Goal: Task Accomplishment & Management: Find specific page/section

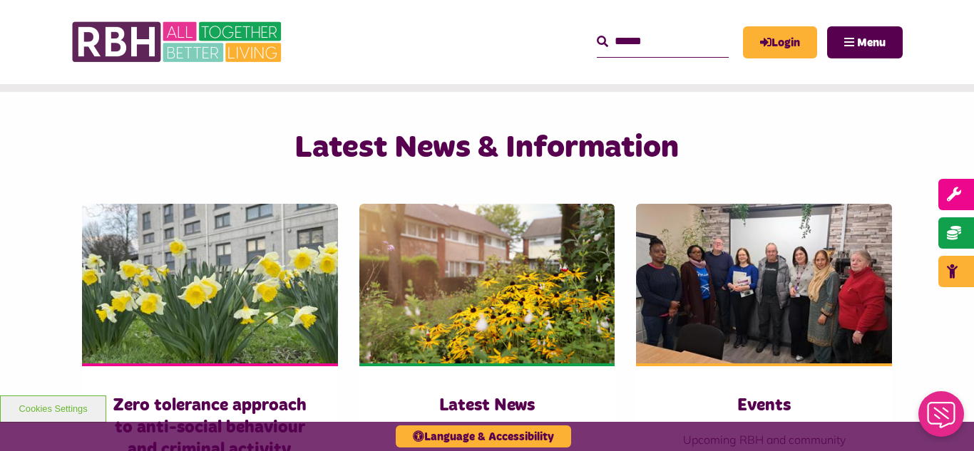
scroll to position [856, 0]
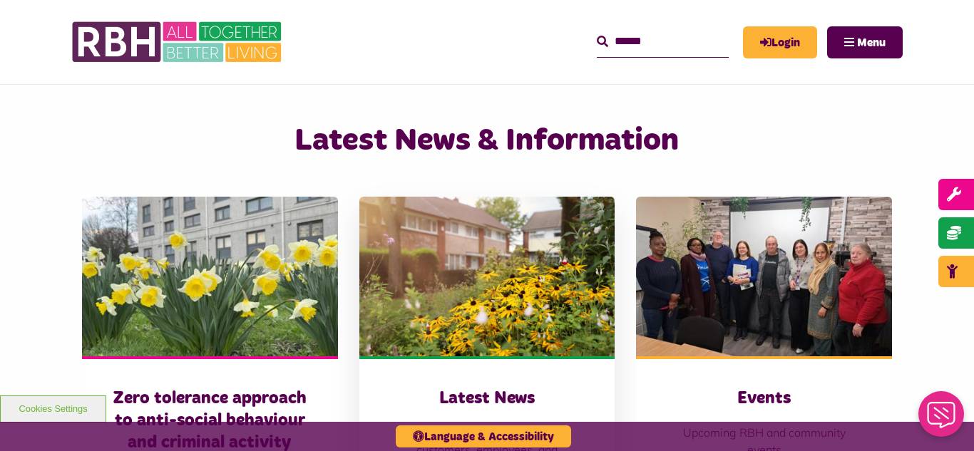
click at [468, 249] on img at bounding box center [487, 277] width 256 height 160
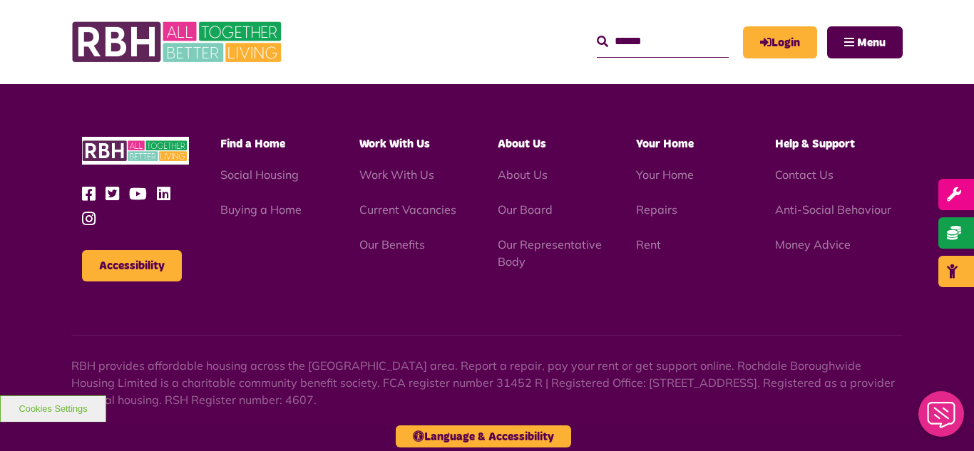
scroll to position [1552, 0]
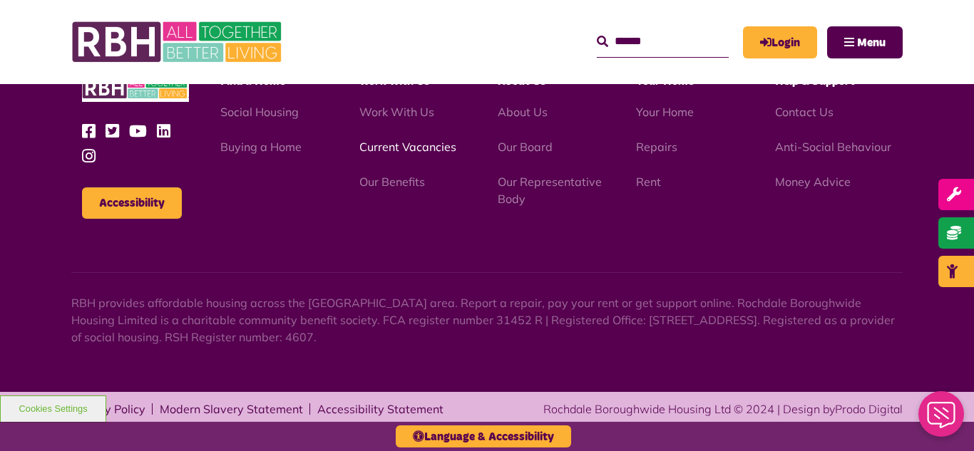
click at [421, 146] on link "Current Vacancies" at bounding box center [407, 147] width 97 height 14
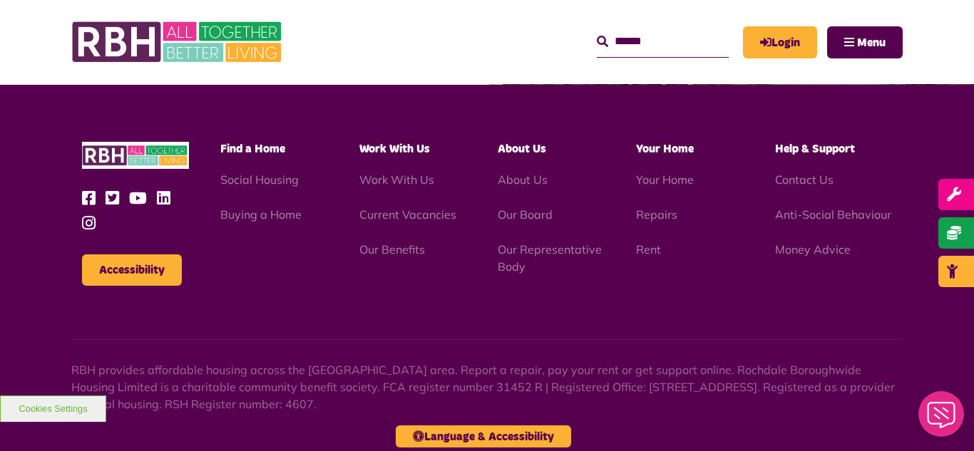
scroll to position [2357, 0]
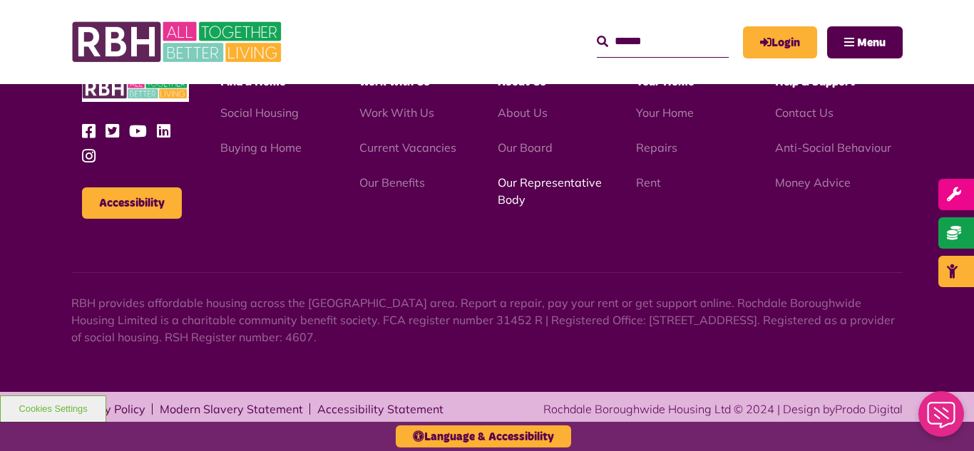
click at [538, 187] on link "Our Representative Body" at bounding box center [550, 190] width 104 height 31
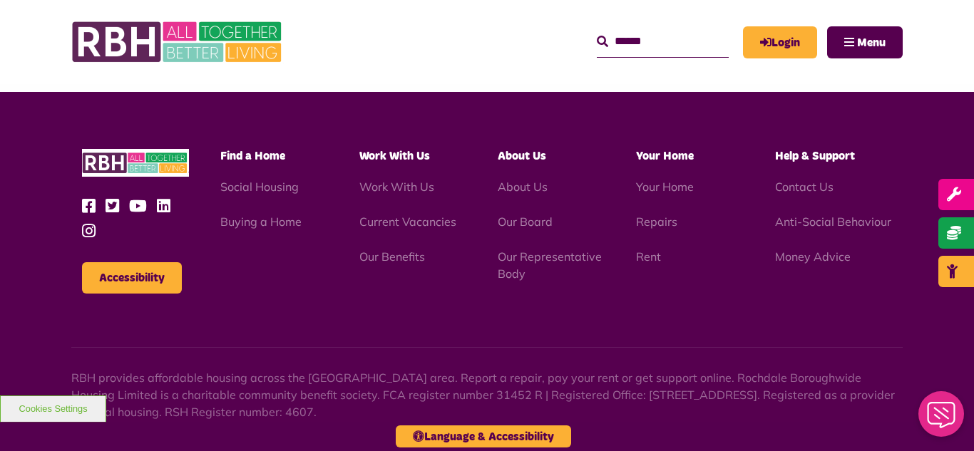
scroll to position [4140, 0]
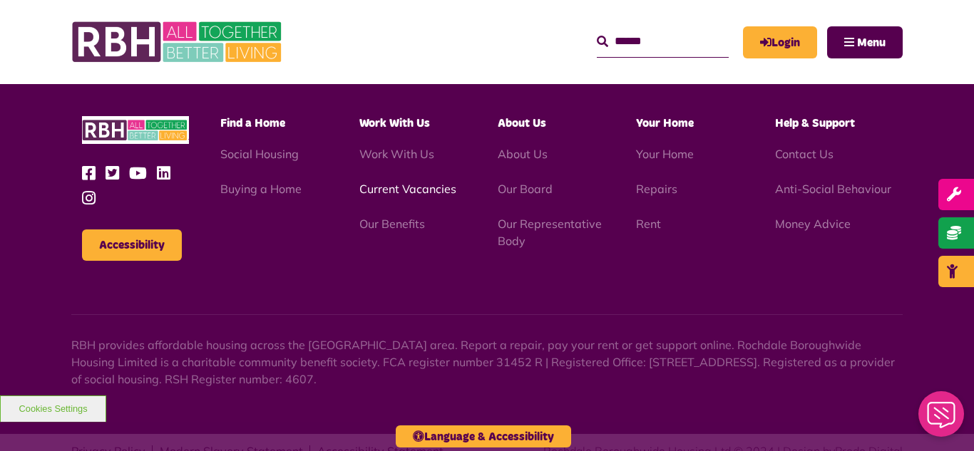
click at [387, 182] on link "Current Vacancies" at bounding box center [407, 189] width 97 height 14
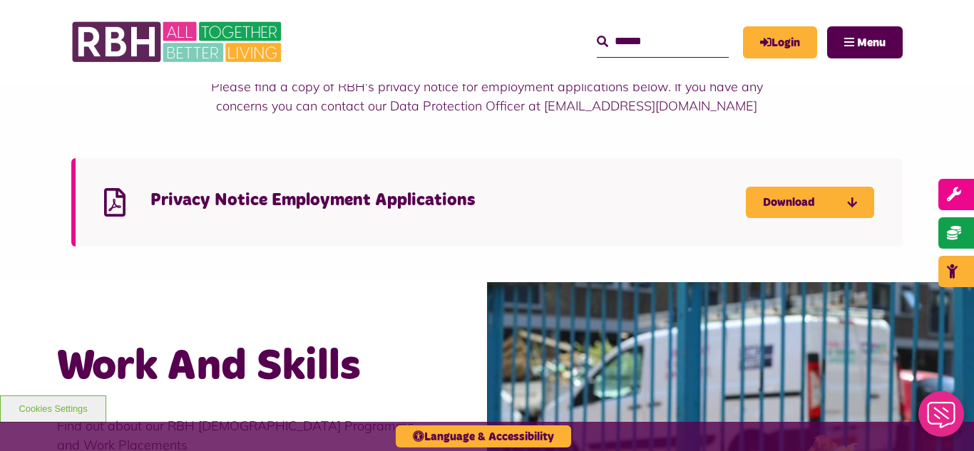
scroll to position [1768, 0]
